Goal: Information Seeking & Learning: Learn about a topic

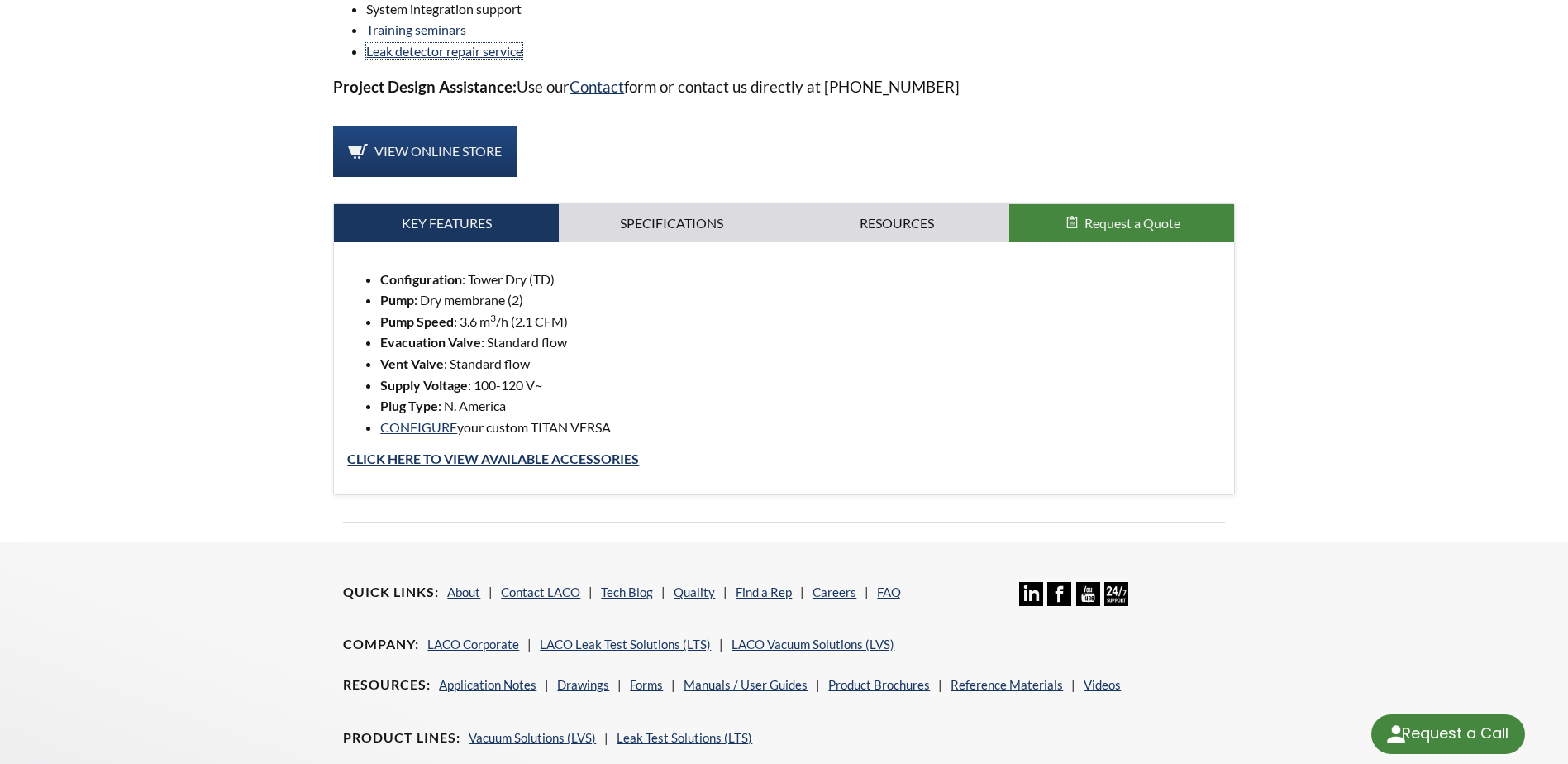
scroll to position [1405, 0]
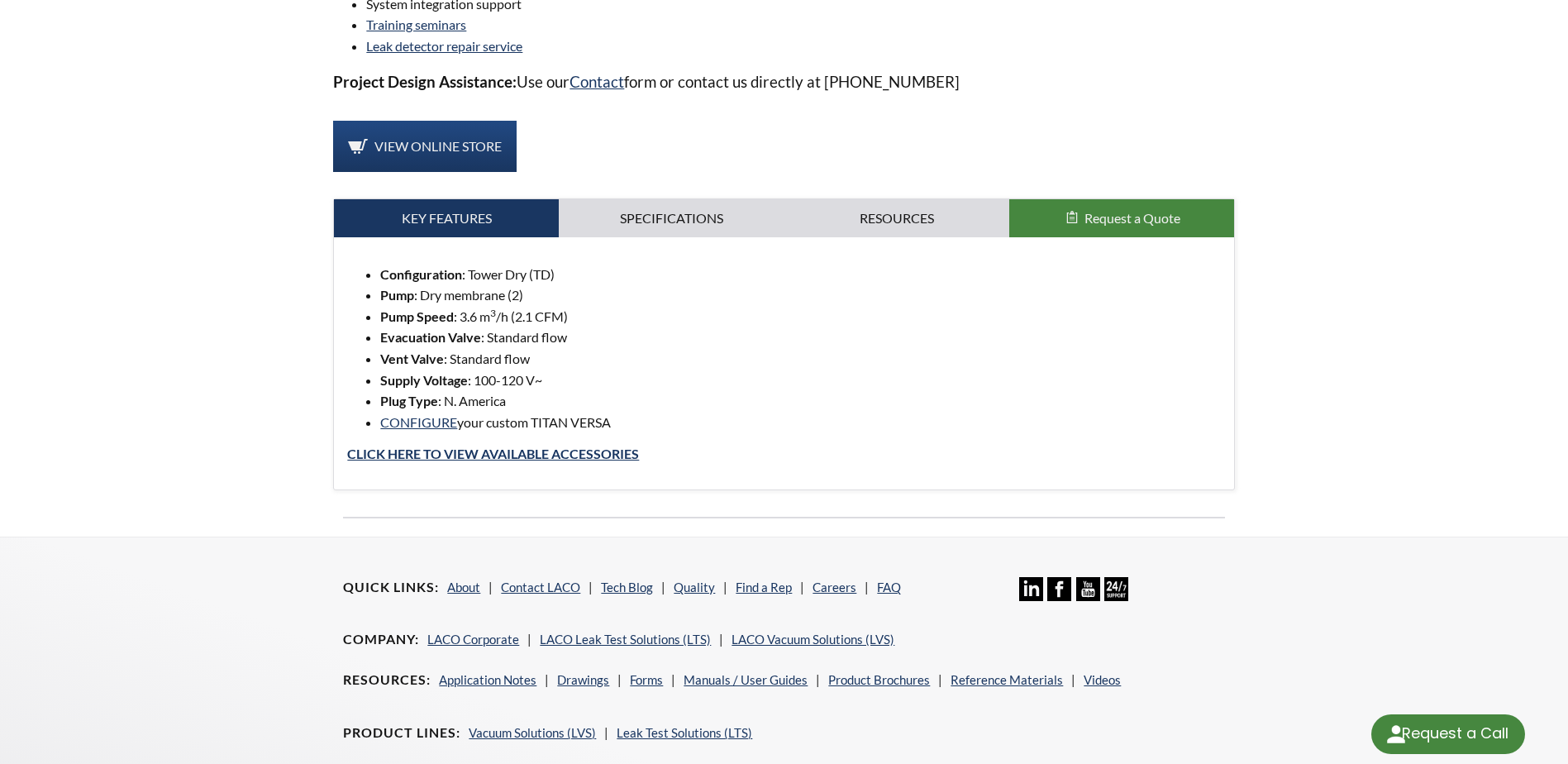
click at [1131, 19] on li "Training seminars" at bounding box center [800, 24] width 868 height 22
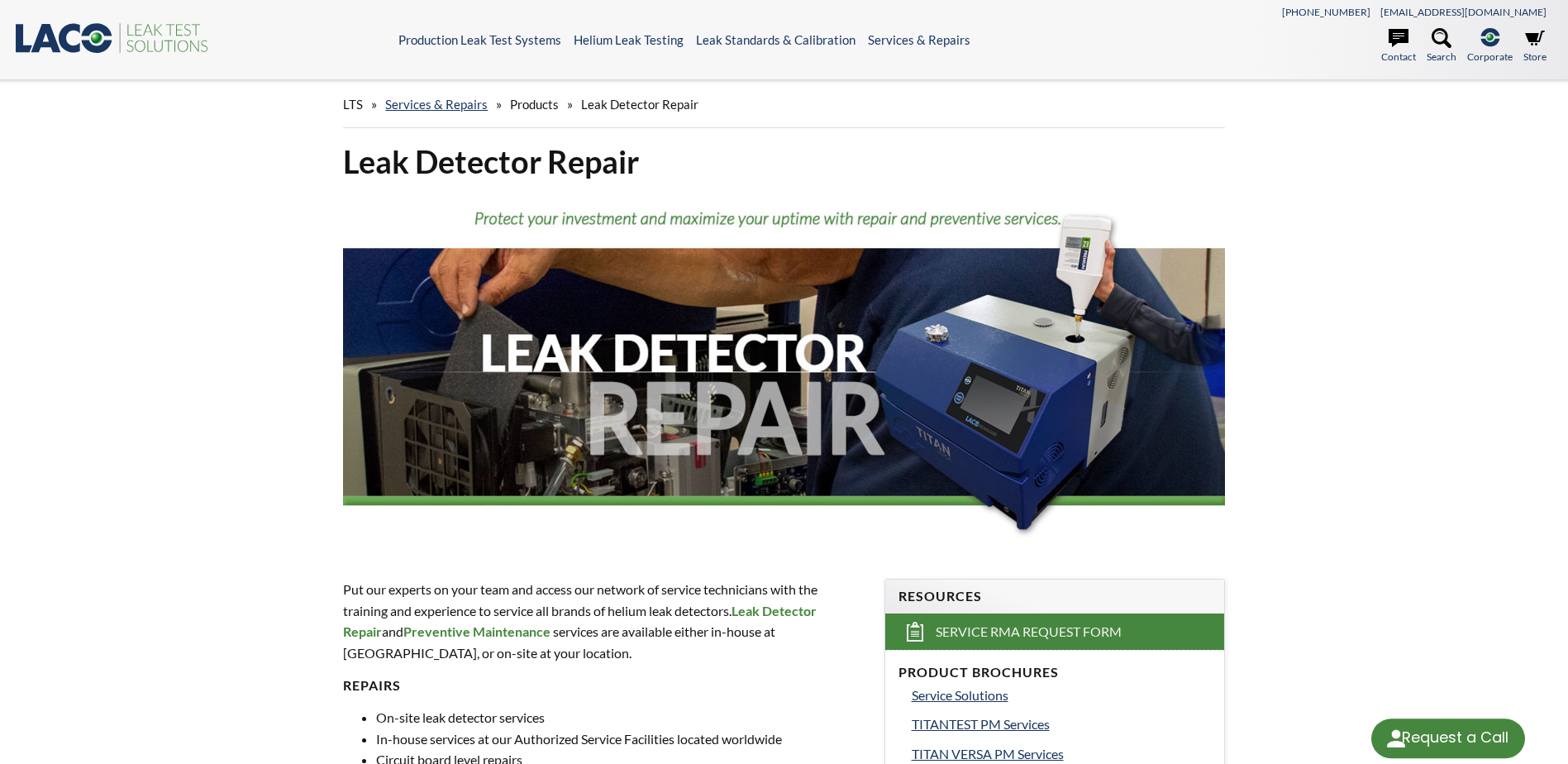
select select "Language Translate Widget"
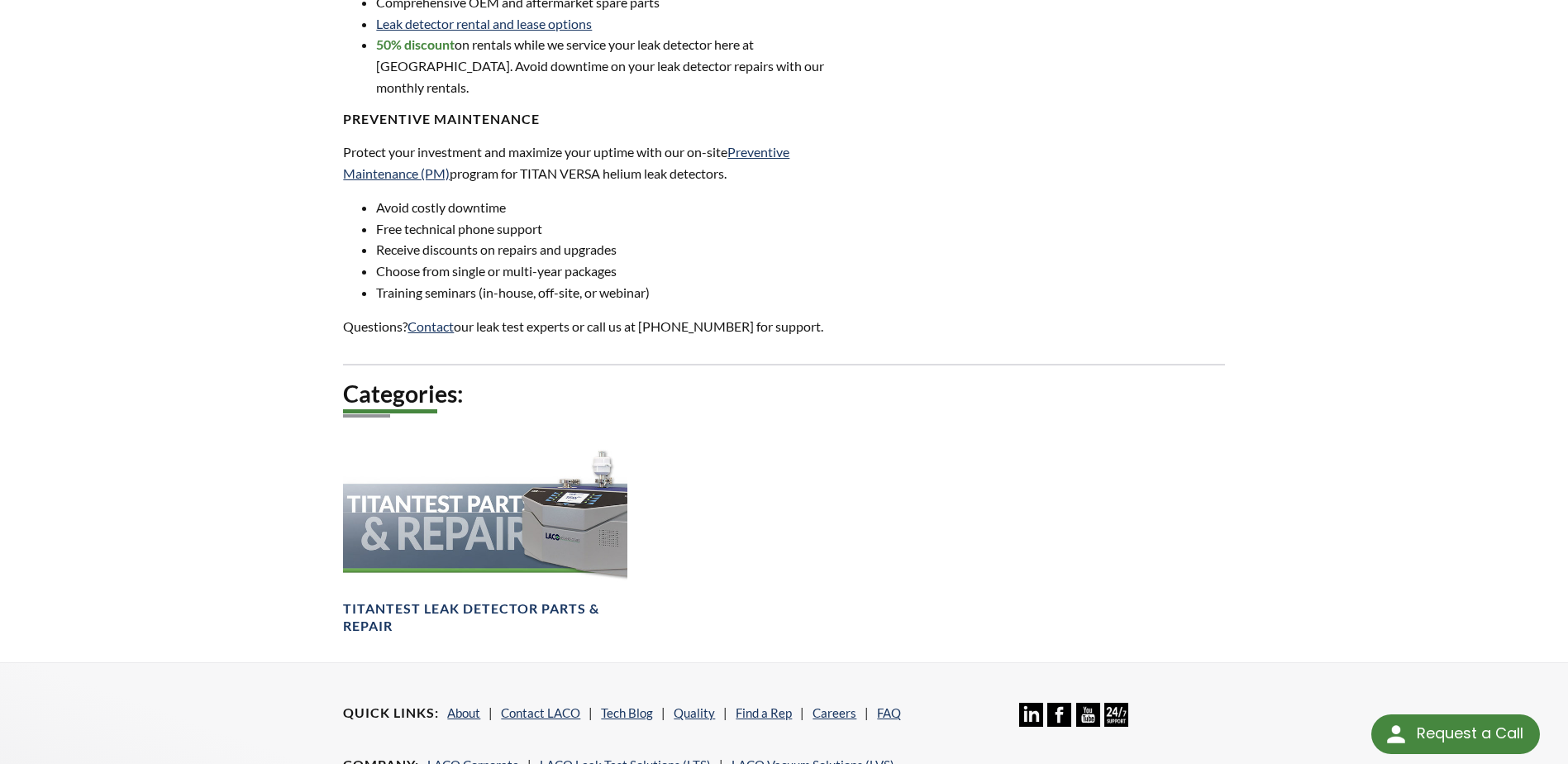
scroll to position [992, 0]
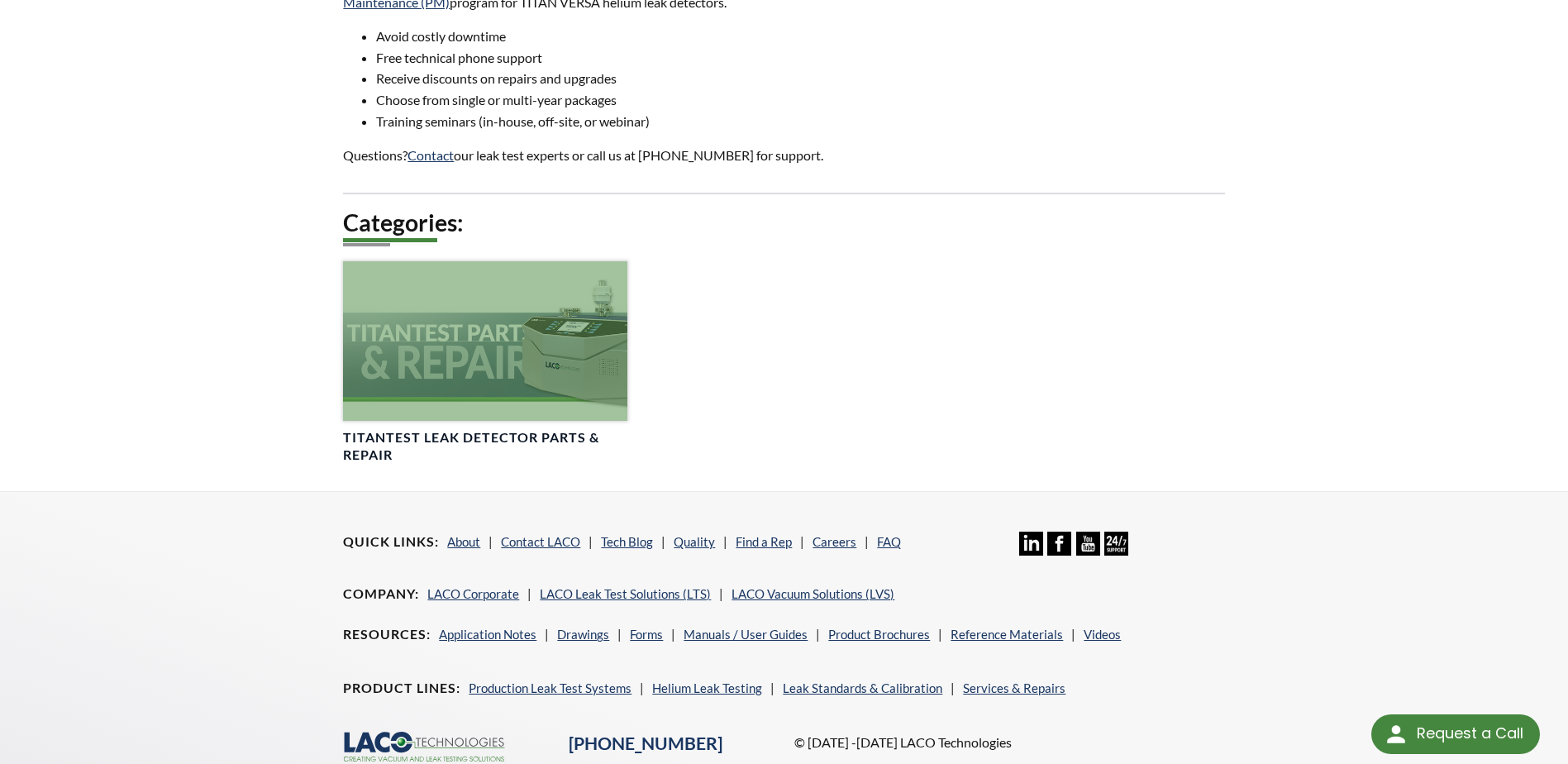
click at [557, 429] on h4 "TITANTEST Leak Detector Parts & Repair" at bounding box center [485, 446] width 284 height 35
